Goal: Navigation & Orientation: Find specific page/section

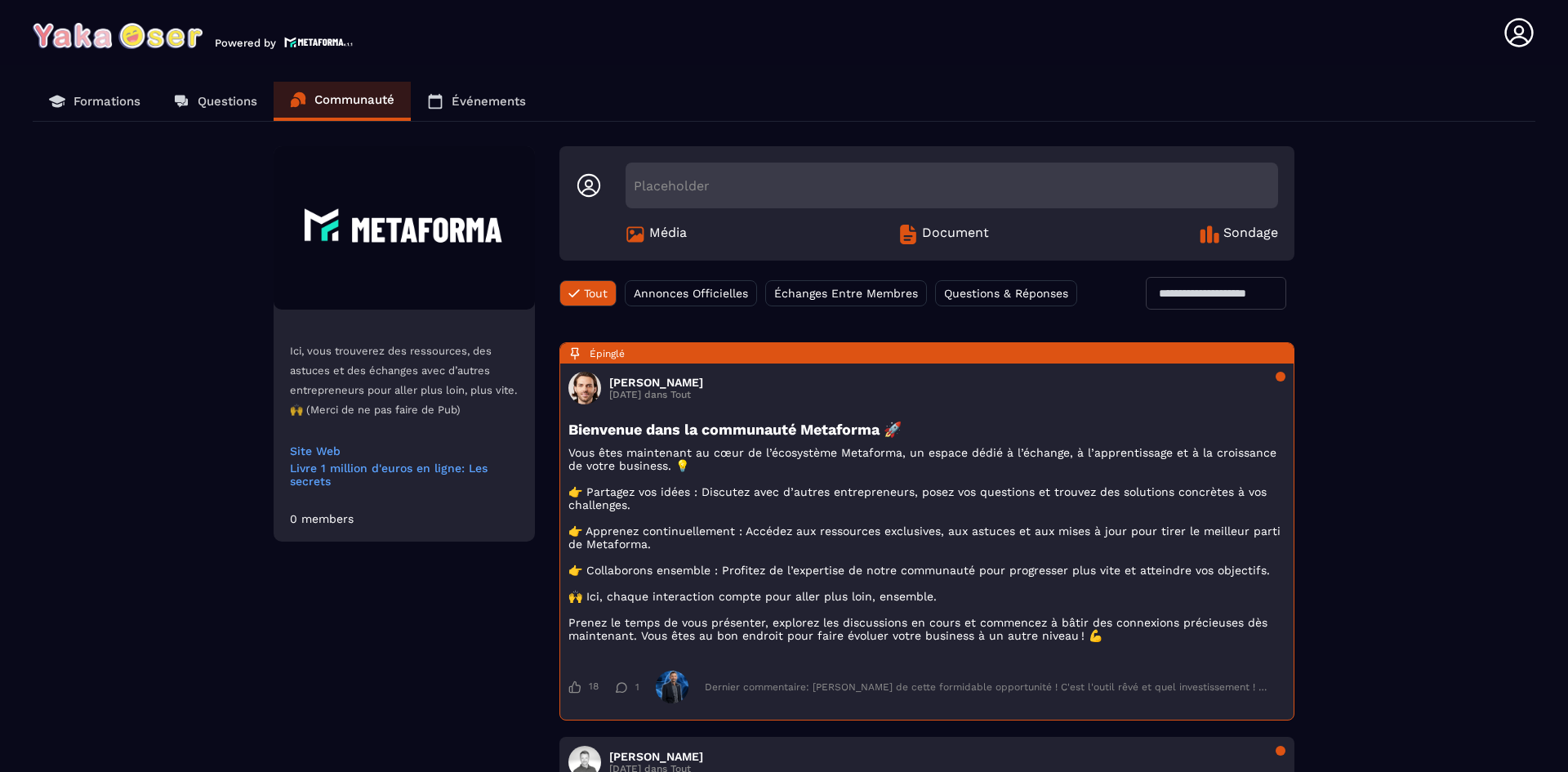
click at [87, 98] on p "Formations" at bounding box center [107, 101] width 67 height 14
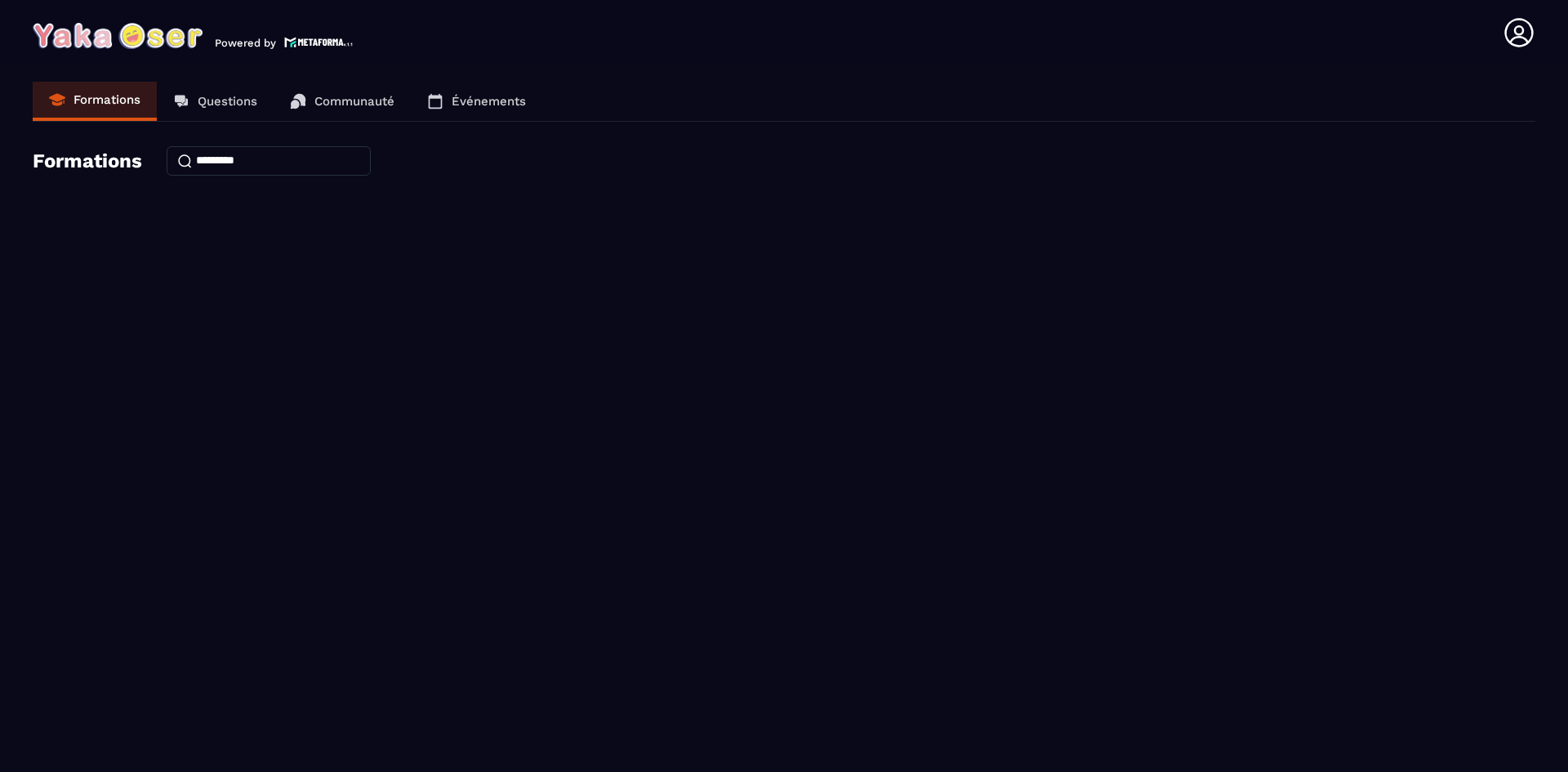
click at [233, 103] on p "Questions" at bounding box center [227, 101] width 60 height 14
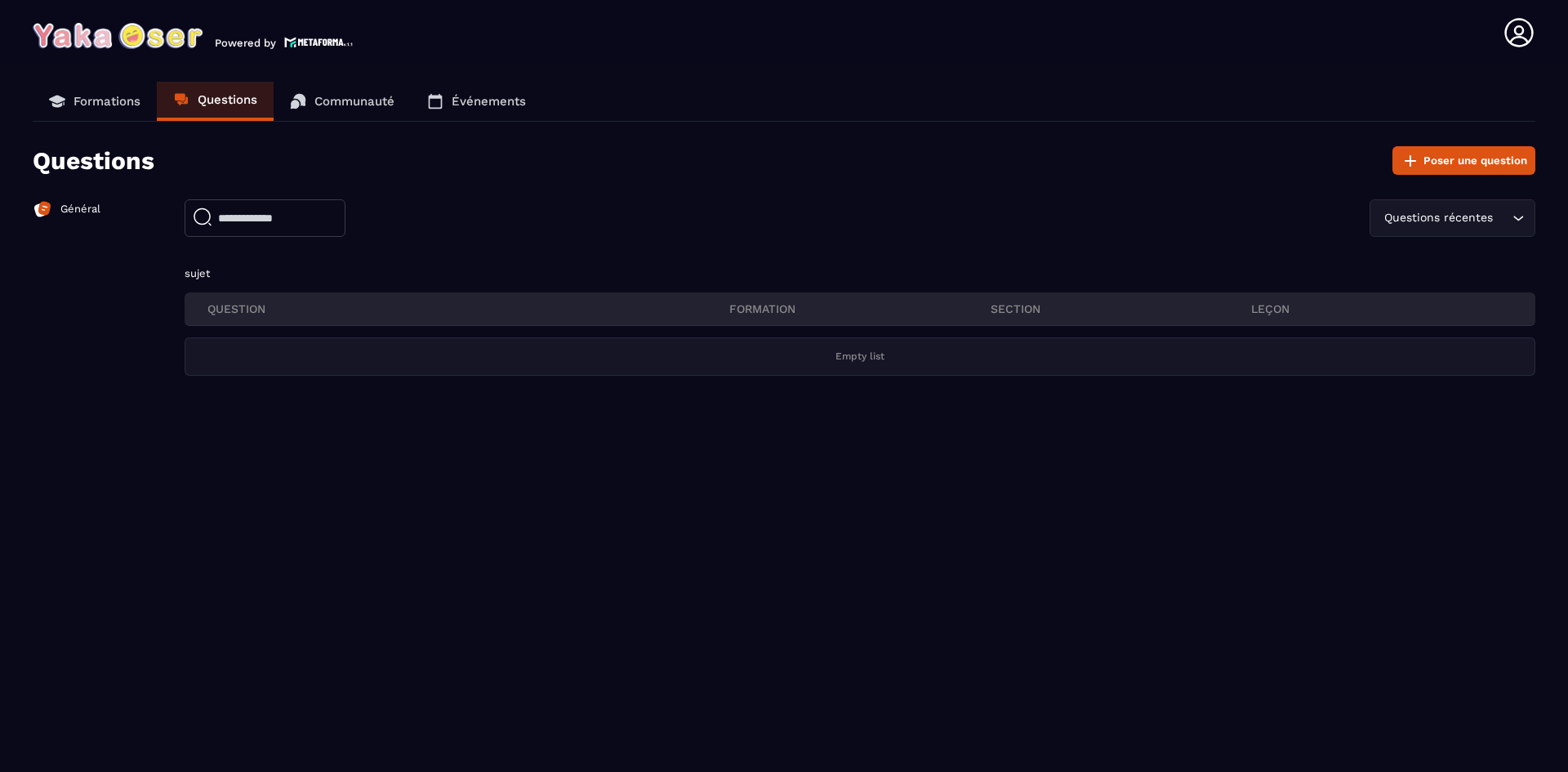
click at [96, 204] on p "Général" at bounding box center [80, 209] width 40 height 14
click at [94, 103] on p "Formations" at bounding box center [107, 101] width 67 height 14
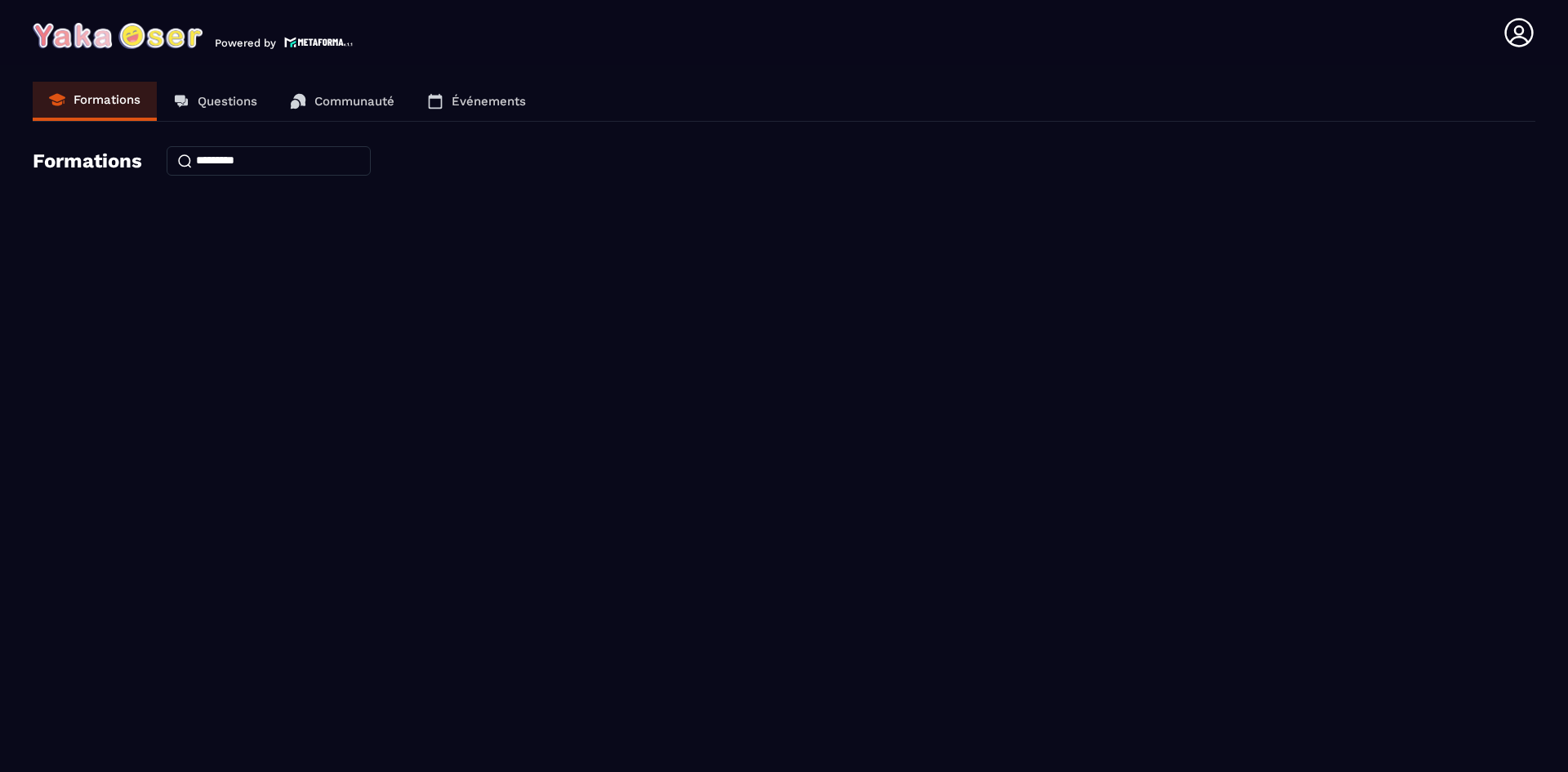
click at [234, 96] on p "Questions" at bounding box center [227, 101] width 60 height 14
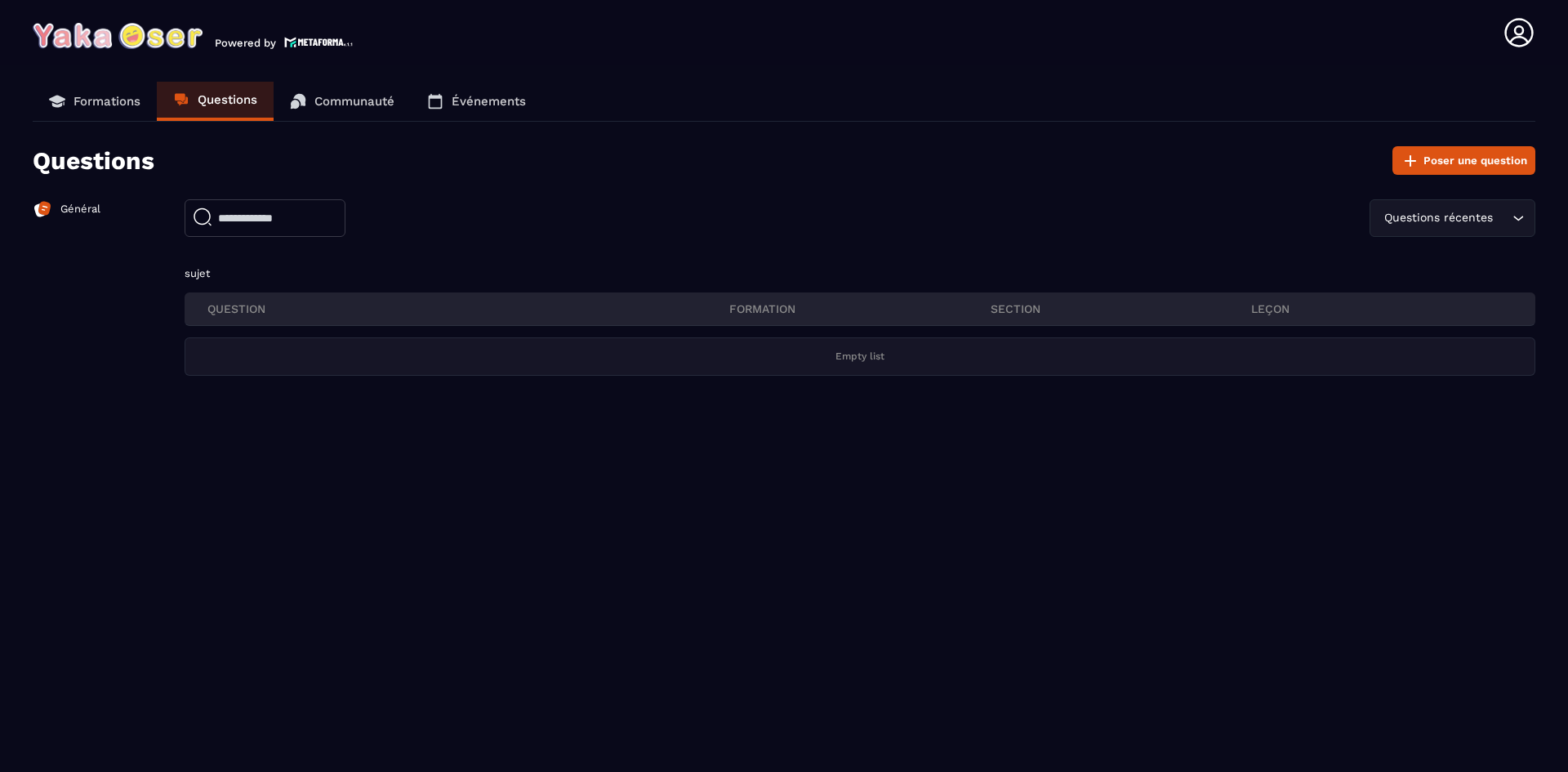
click at [357, 95] on p "Communauté" at bounding box center [354, 101] width 80 height 14
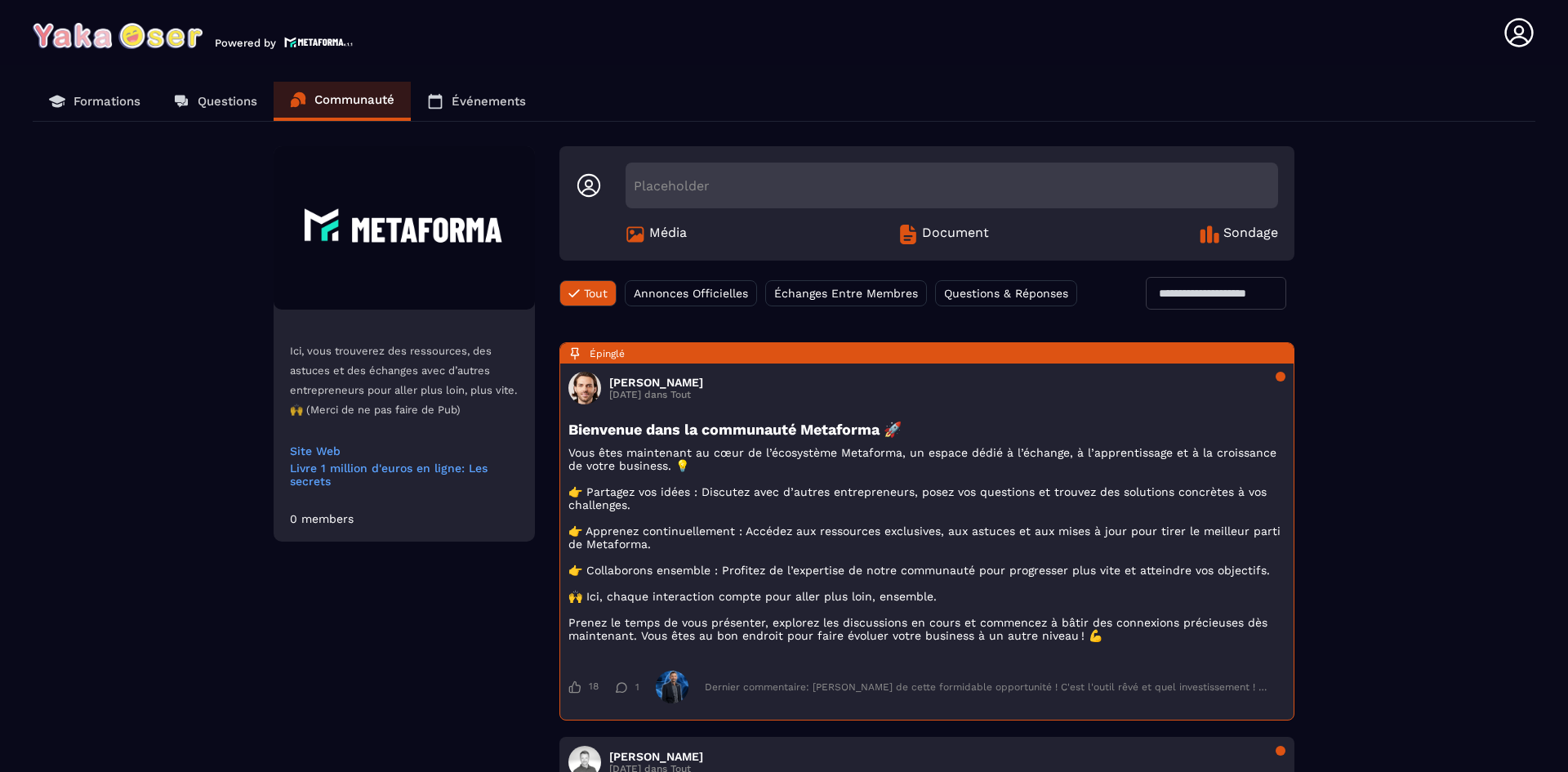
click at [493, 109] on link "Événements" at bounding box center [477, 101] width 132 height 39
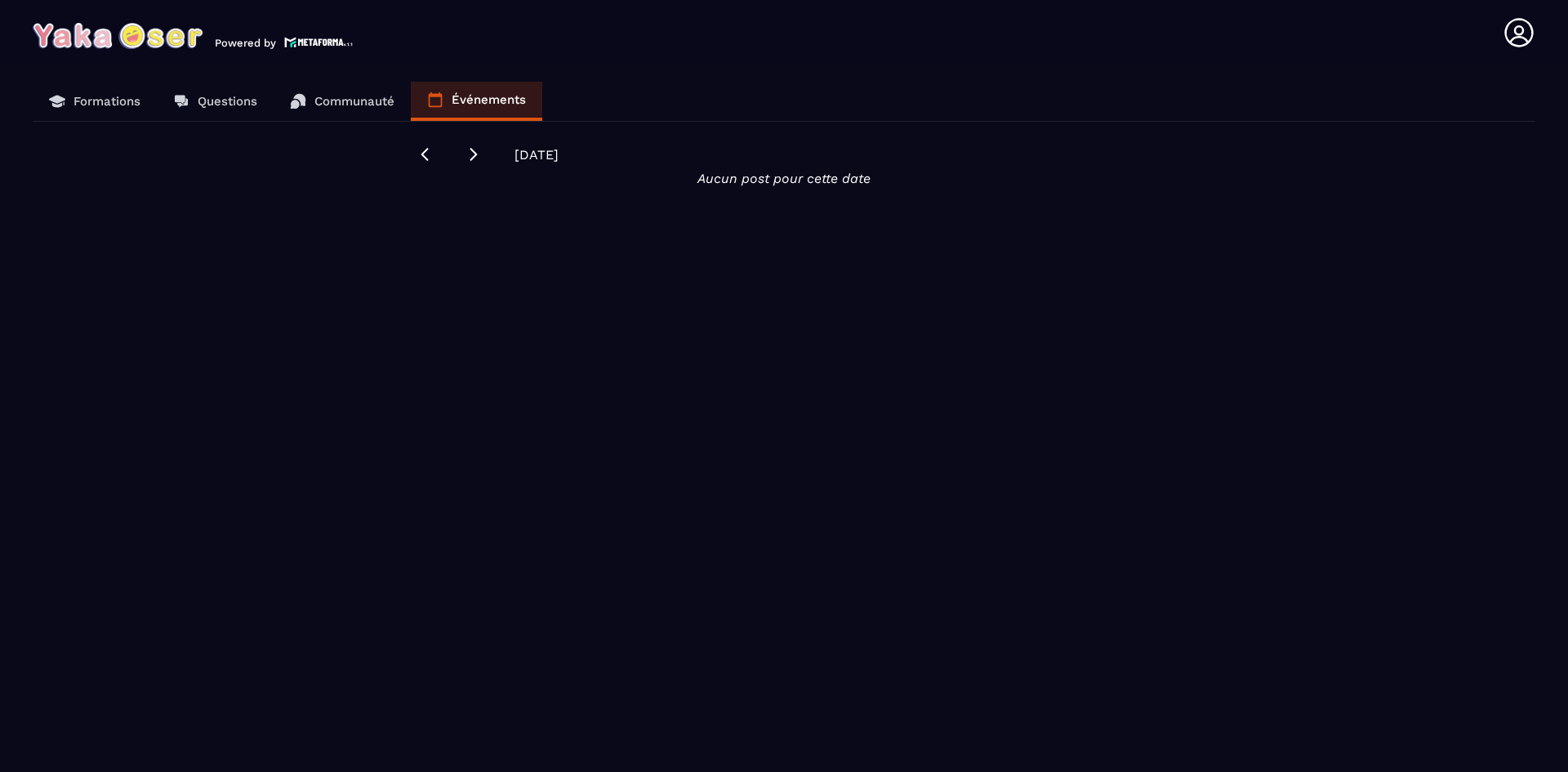
click at [114, 103] on p "Formations" at bounding box center [107, 101] width 67 height 14
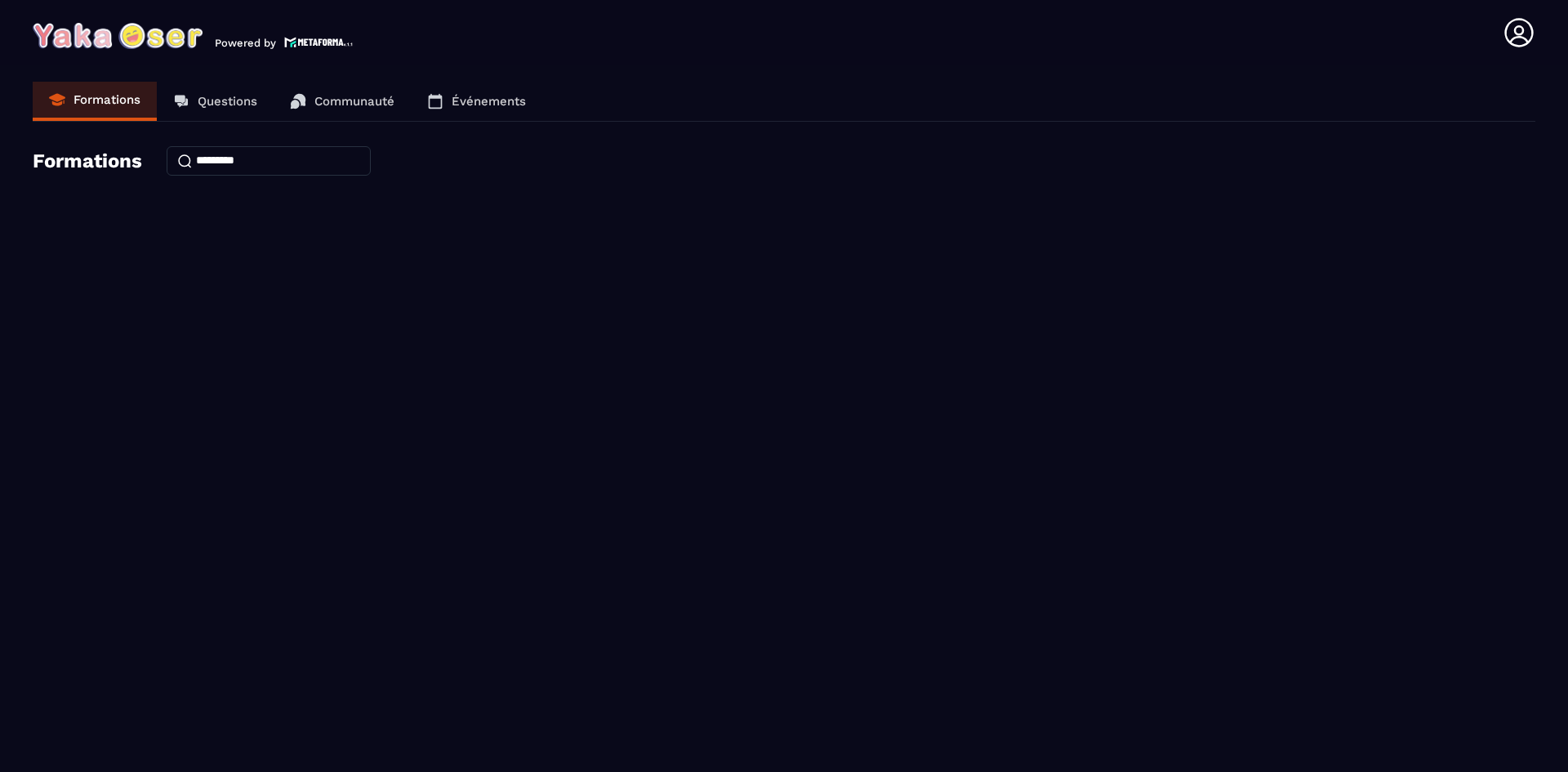
click at [207, 107] on p "Questions" at bounding box center [227, 101] width 60 height 14
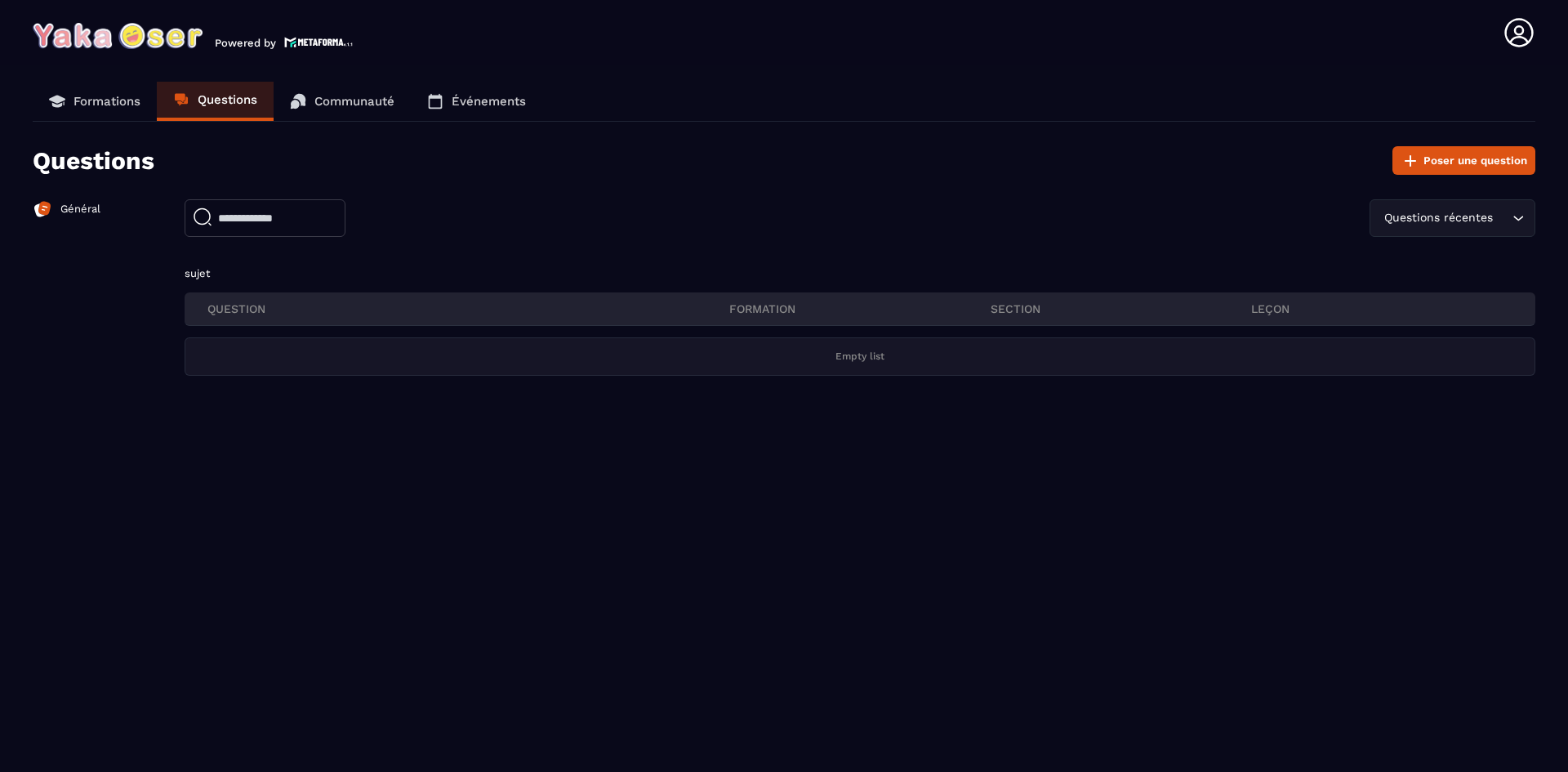
click at [340, 94] on p "Communauté" at bounding box center [354, 101] width 80 height 14
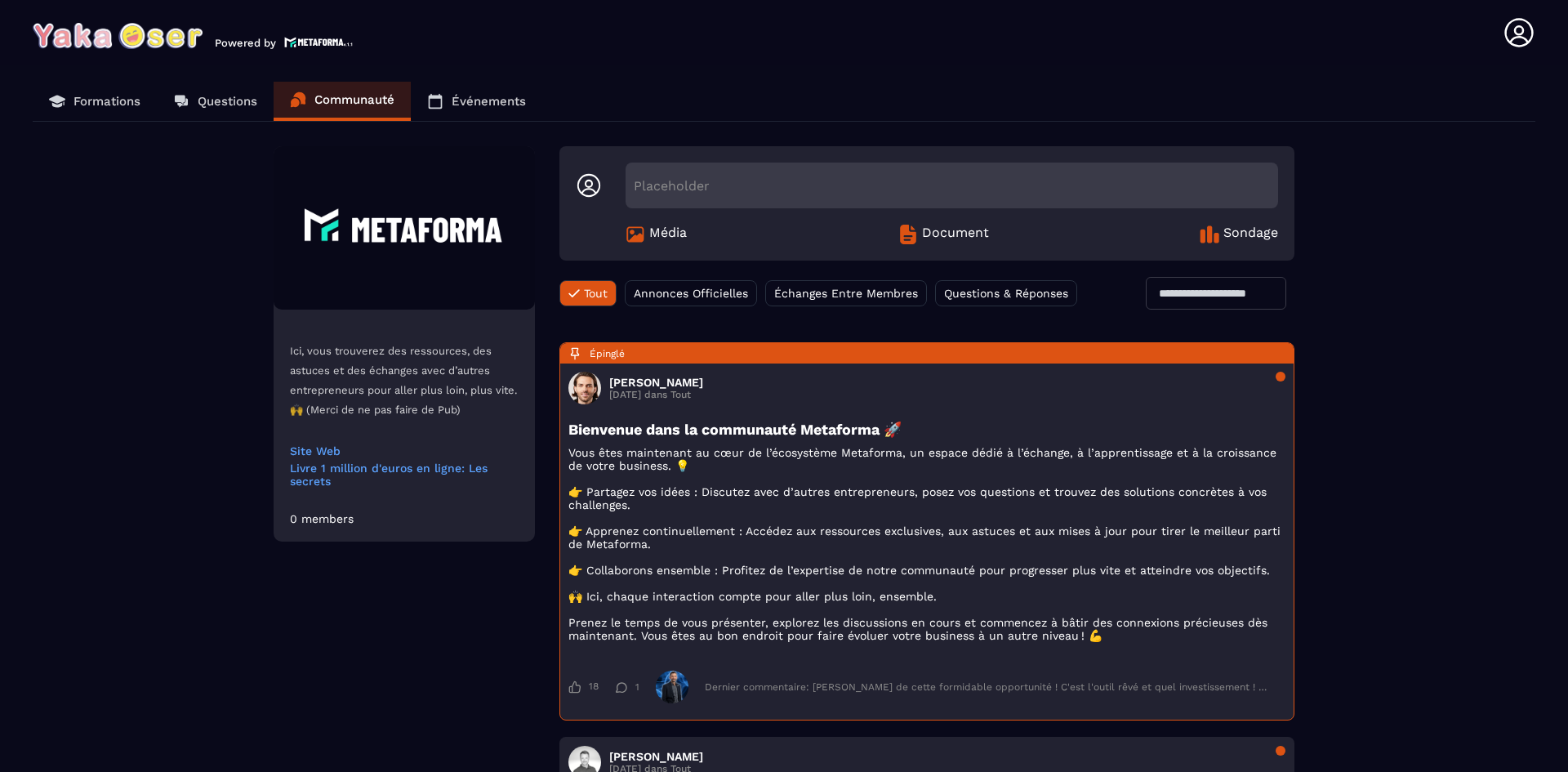
click at [489, 115] on link "Événements" at bounding box center [477, 101] width 132 height 39
